Goal: Information Seeking & Learning: Learn about a topic

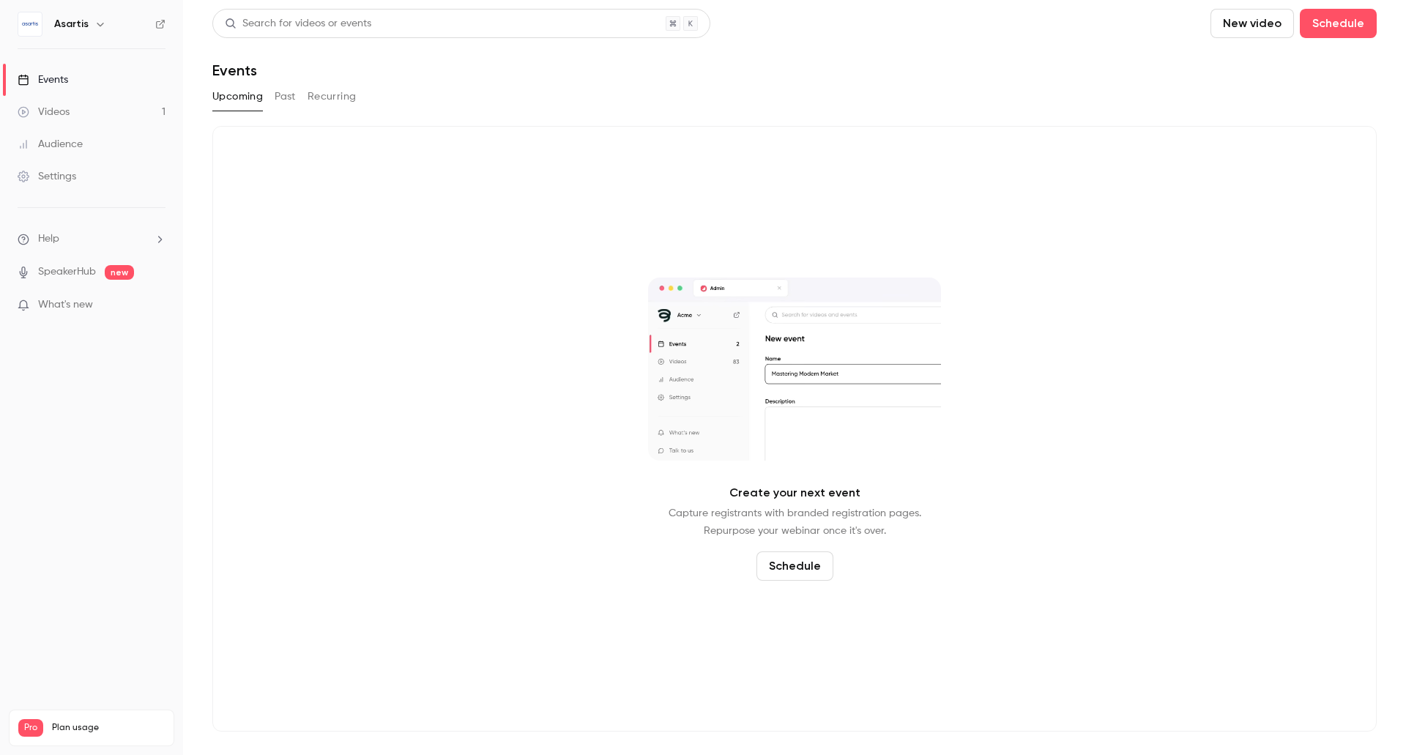
click at [286, 97] on button "Past" at bounding box center [285, 96] width 21 height 23
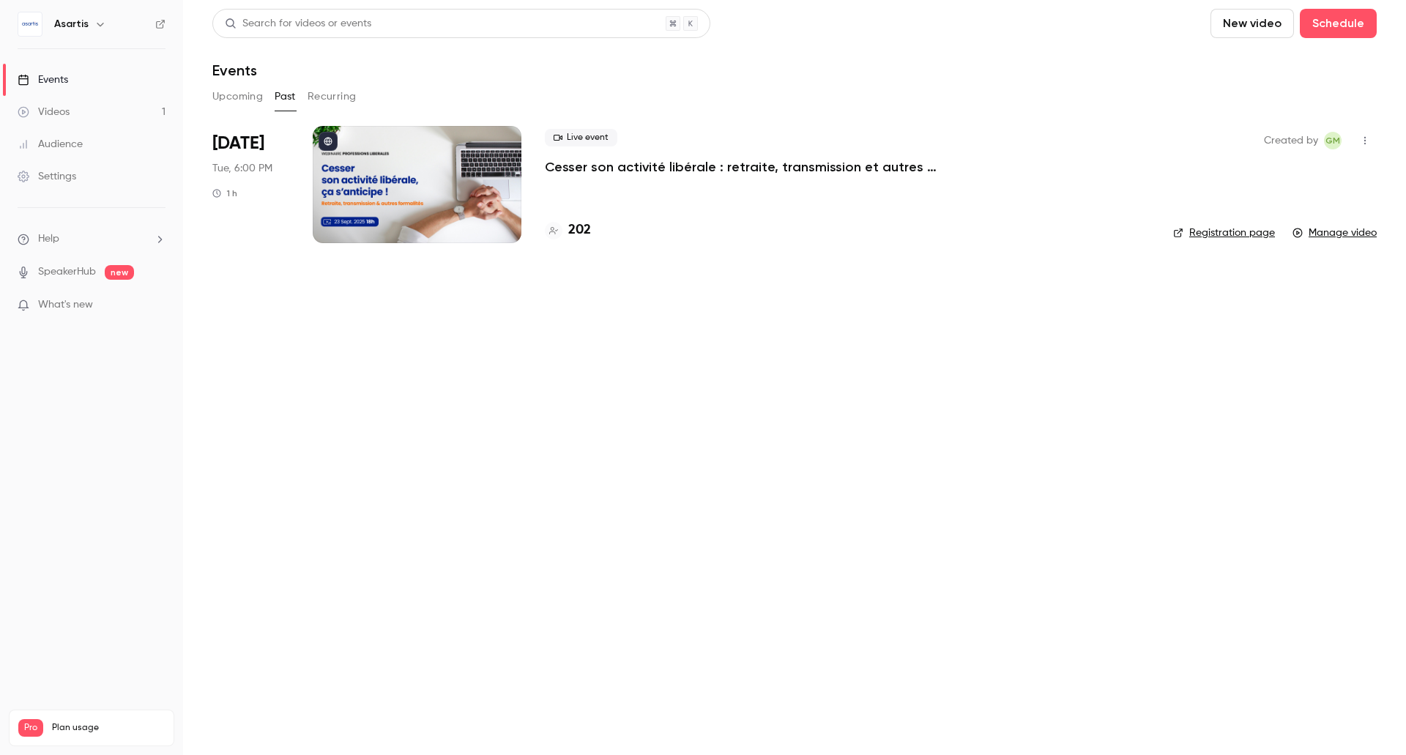
click at [411, 195] on div at bounding box center [417, 184] width 209 height 117
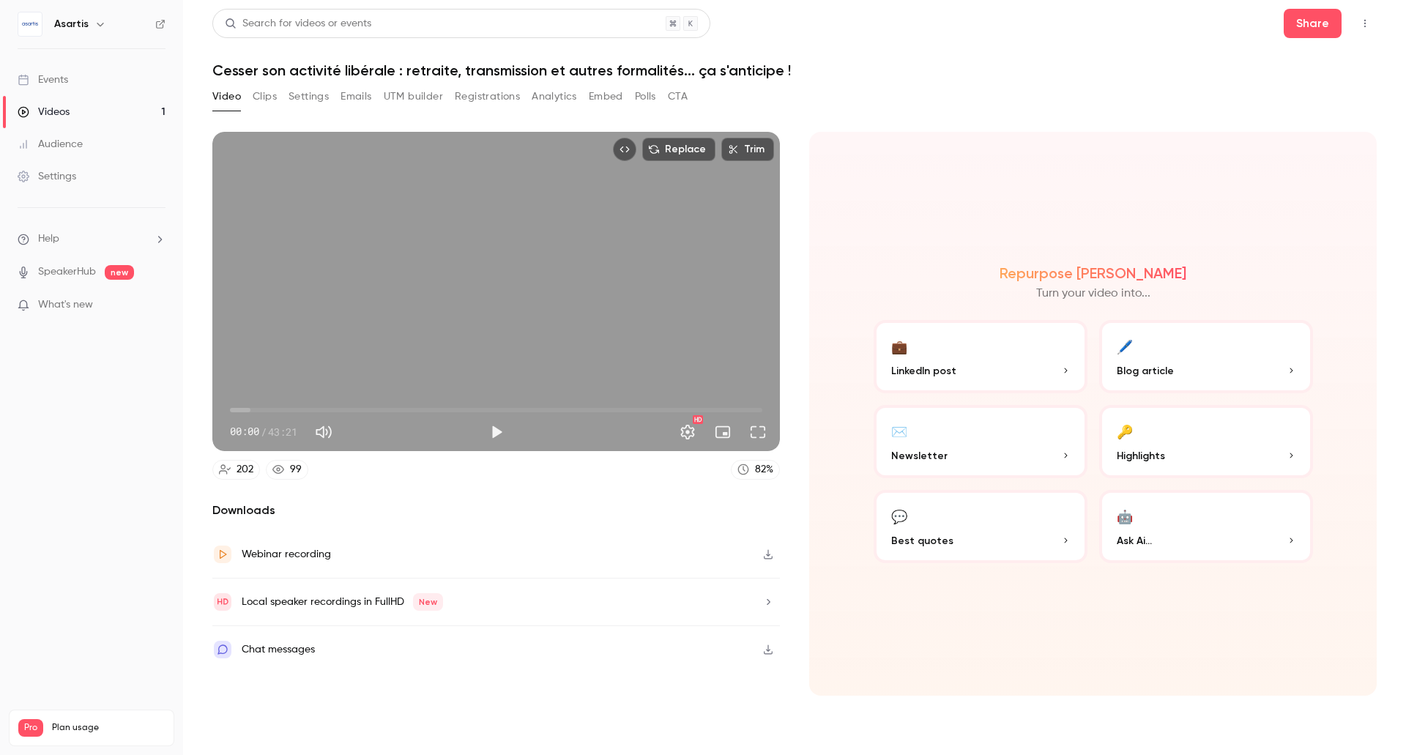
click at [494, 709] on section "Replace Trim 00:00 00:00 / 43:21 HD 202 99 82 % Downloads Webinar recording Loc…" at bounding box center [794, 425] width 1164 height 586
click at [299, 466] on div "99" at bounding box center [296, 469] width 12 height 15
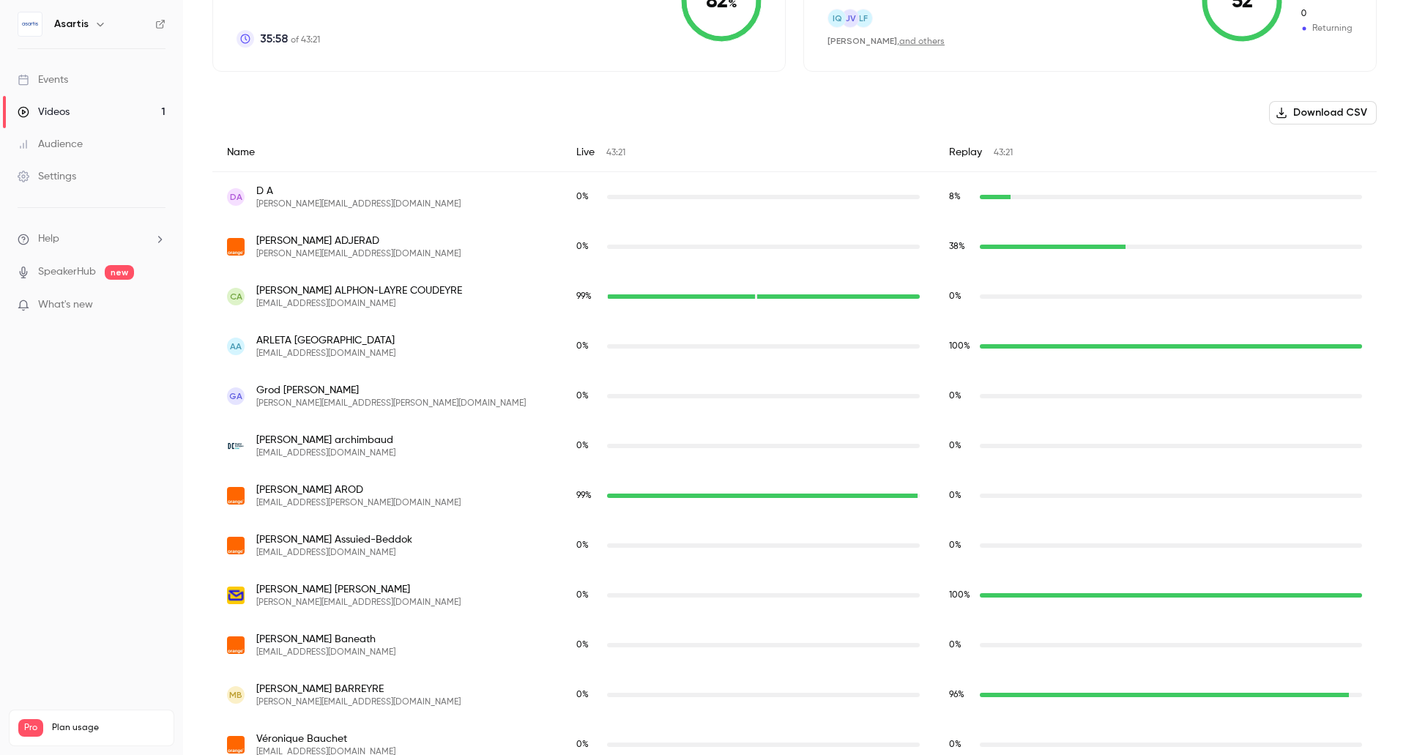
scroll to position [439, 0]
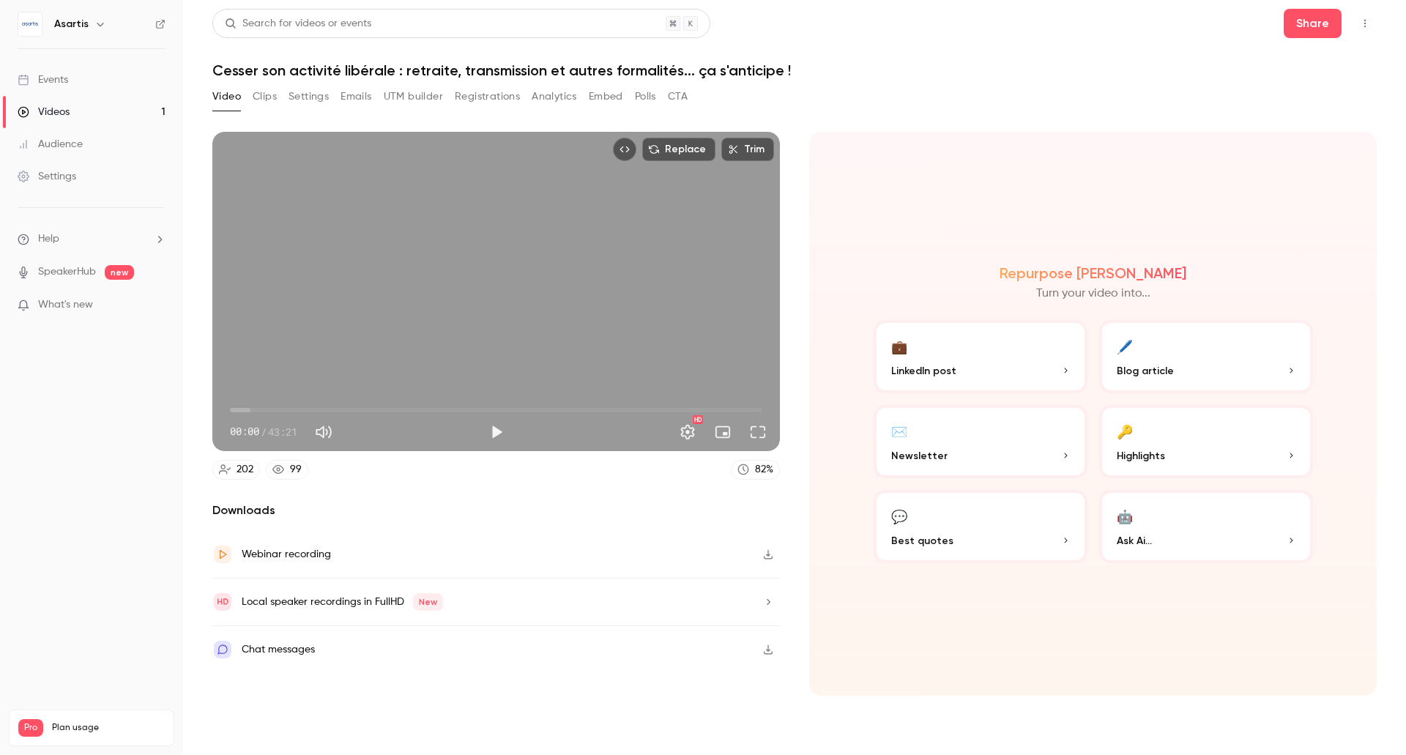
click at [298, 554] on div "Webinar recording" at bounding box center [286, 554] width 89 height 18
click at [265, 96] on button "Clips" at bounding box center [265, 96] width 24 height 23
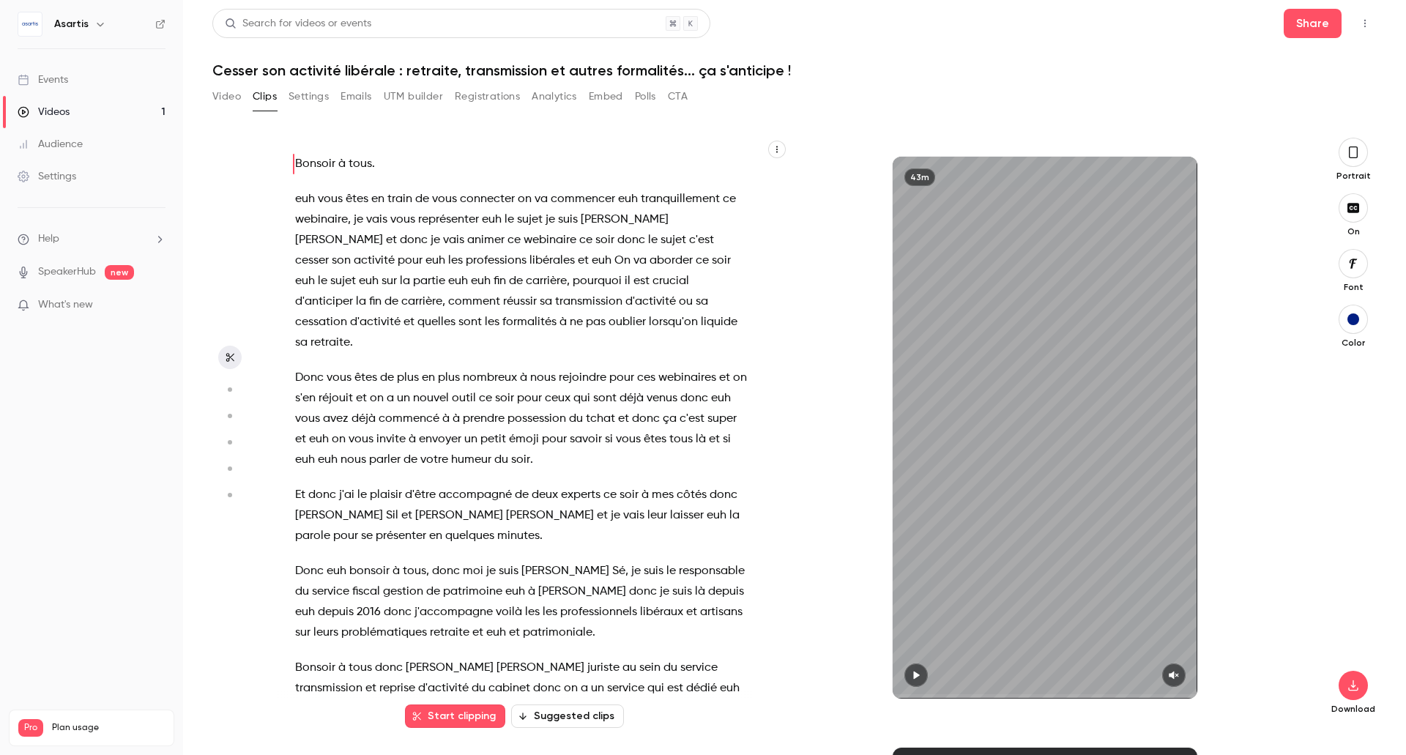
click at [356, 100] on button "Emails" at bounding box center [355, 96] width 31 height 23
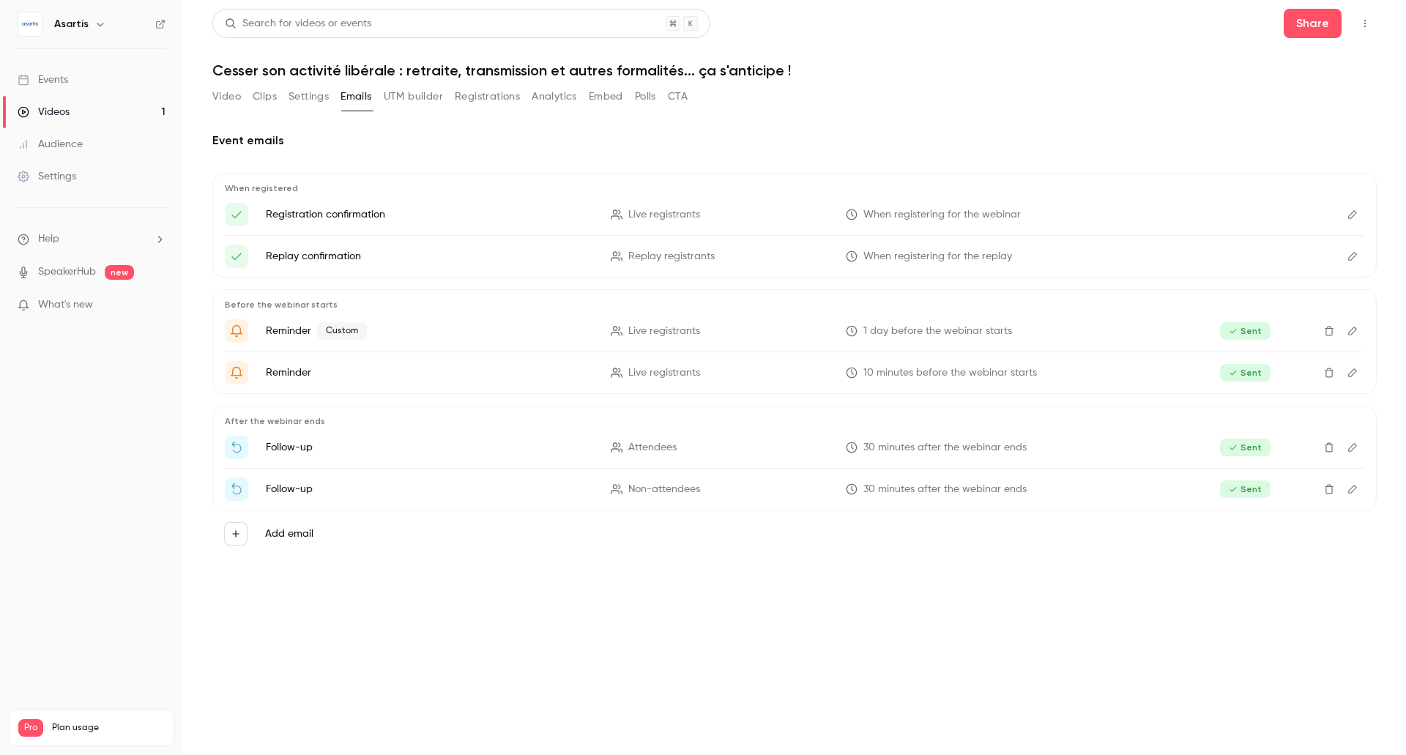
click at [236, 97] on button "Video" at bounding box center [226, 96] width 29 height 23
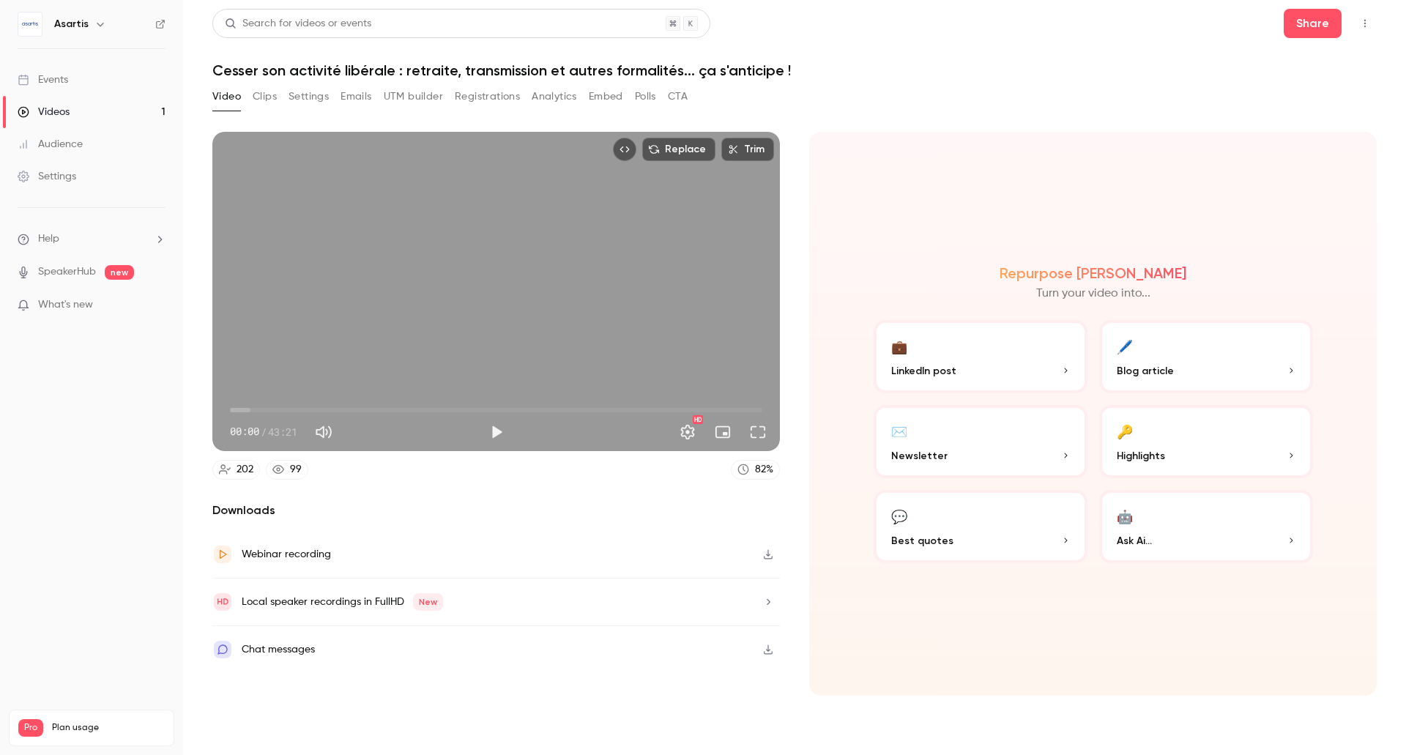
click at [445, 686] on div "Downloads Webinar recording Local speaker recordings in FullHD New Chat messages" at bounding box center [495, 599] width 567 height 194
